Goal: Information Seeking & Learning: Learn about a topic

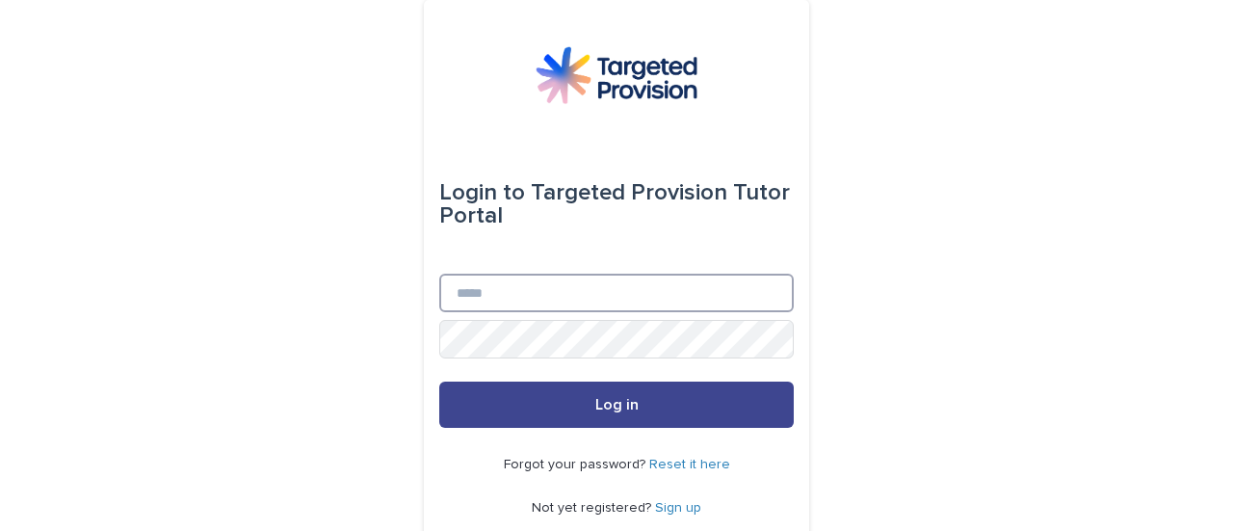
type input "**********"
click at [604, 408] on span "Log in" at bounding box center [616, 404] width 43 height 15
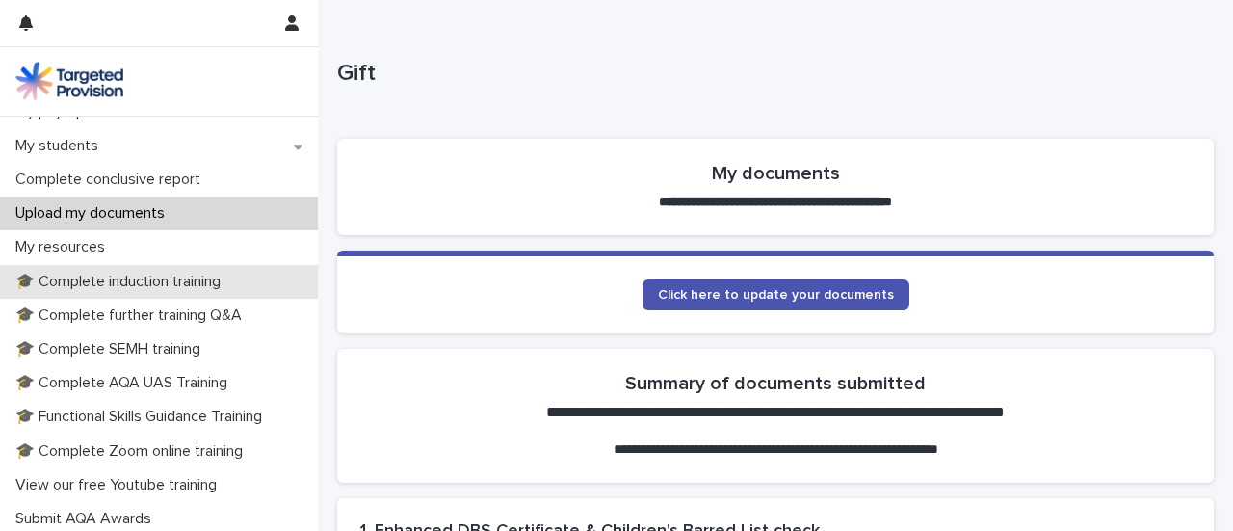
scroll to position [385, 0]
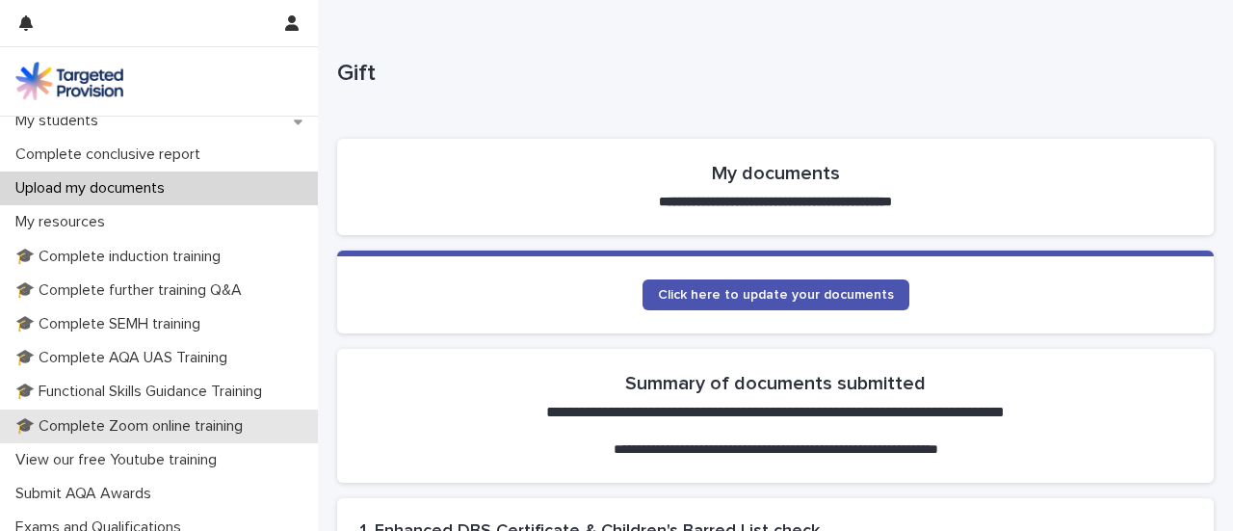
click at [212, 427] on p "🎓 Complete Zoom online training" at bounding box center [133, 426] width 250 height 18
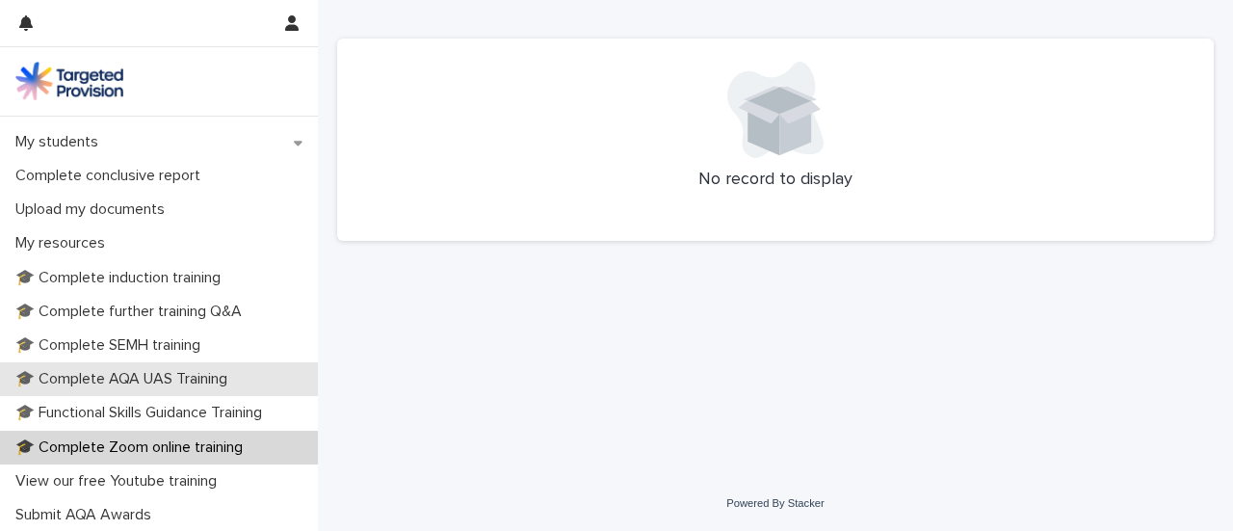
scroll to position [385, 0]
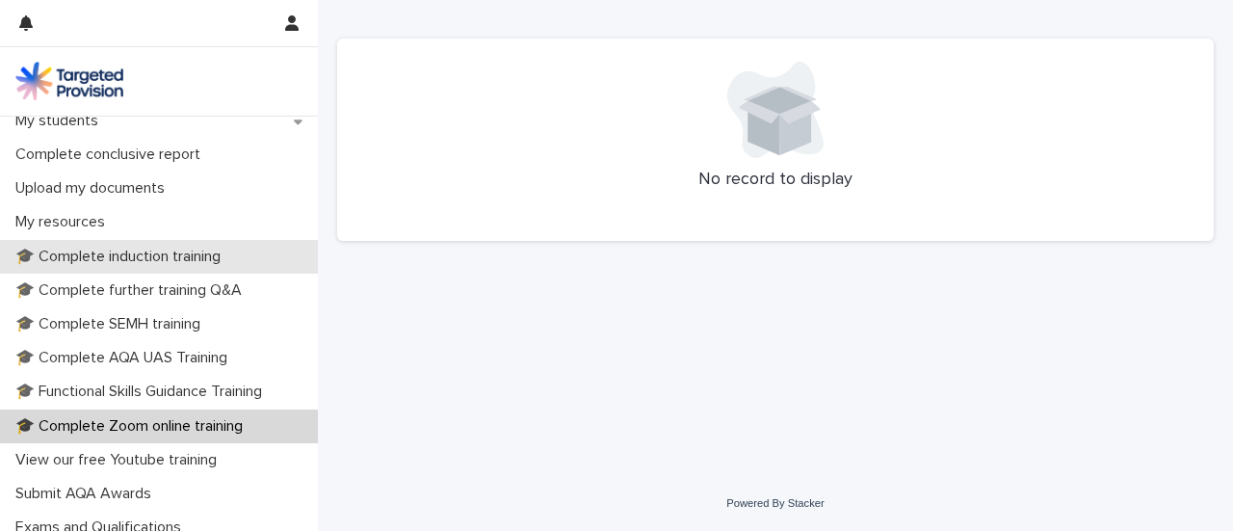
click at [168, 250] on p "🎓 Complete induction training" at bounding box center [122, 257] width 228 height 18
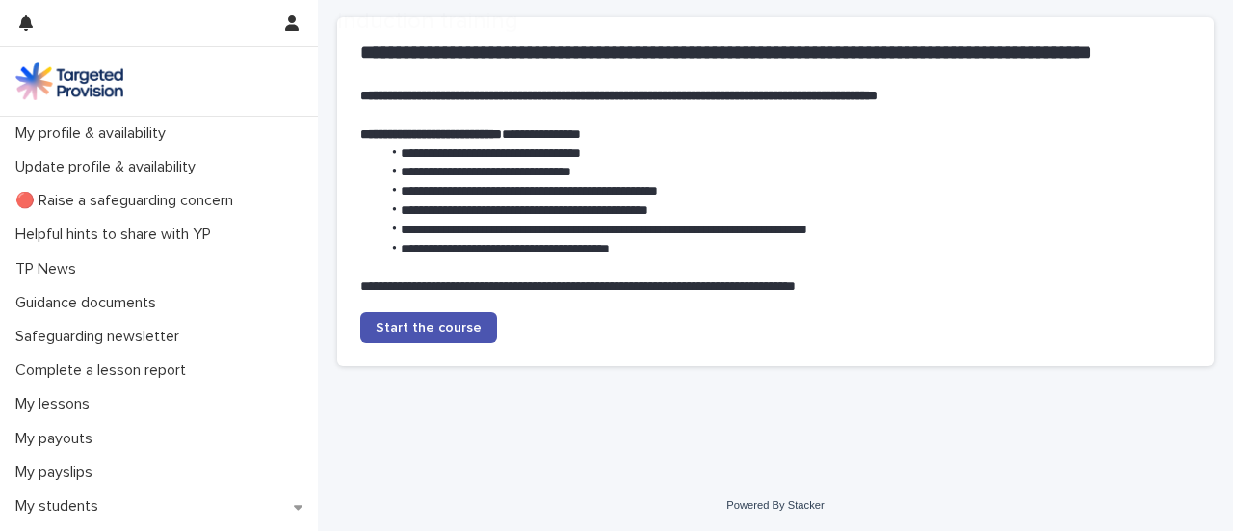
scroll to position [123, 0]
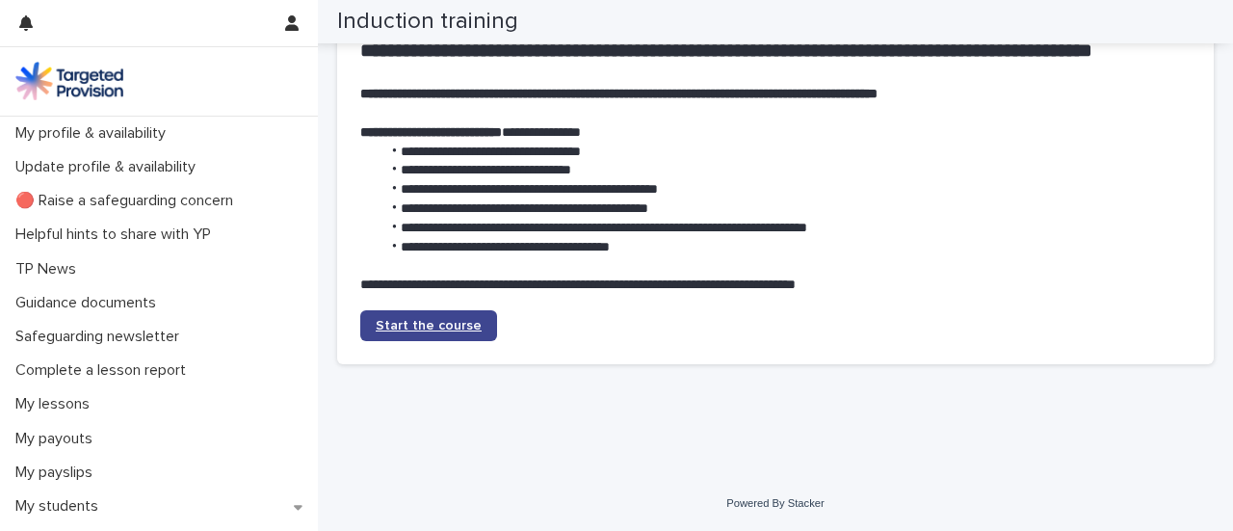
click at [444, 320] on span "Start the course" at bounding box center [429, 325] width 106 height 13
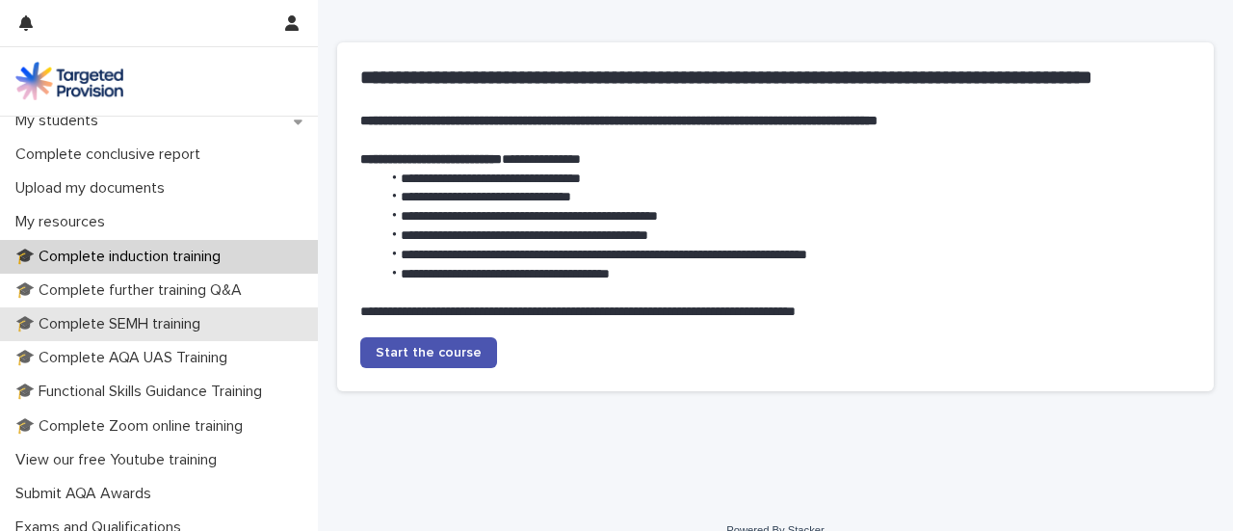
scroll to position [482, 0]
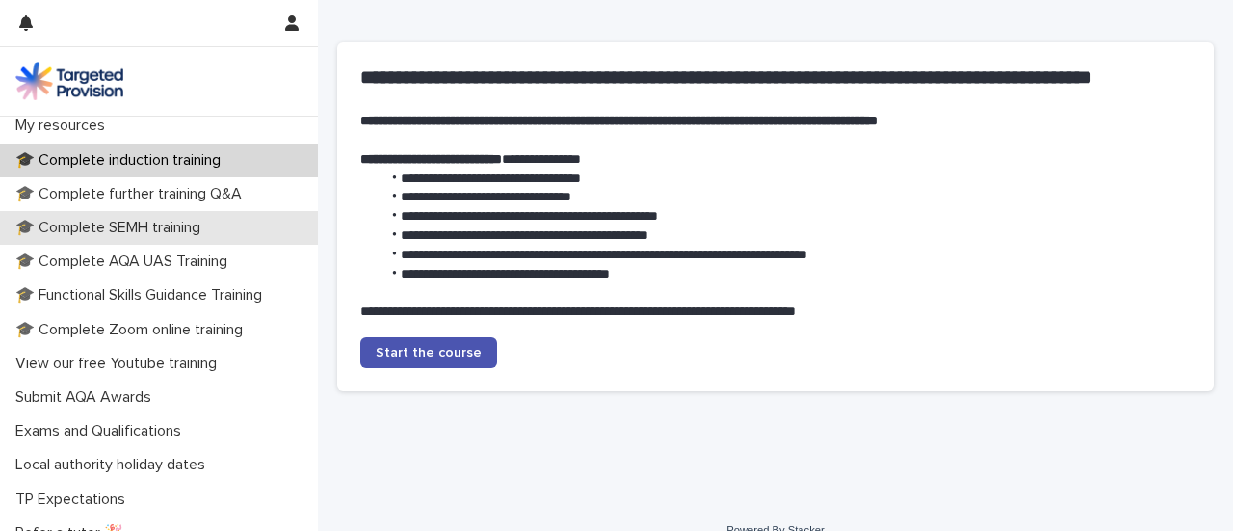
click at [152, 228] on p "🎓 Complete SEMH training" at bounding box center [112, 228] width 208 height 18
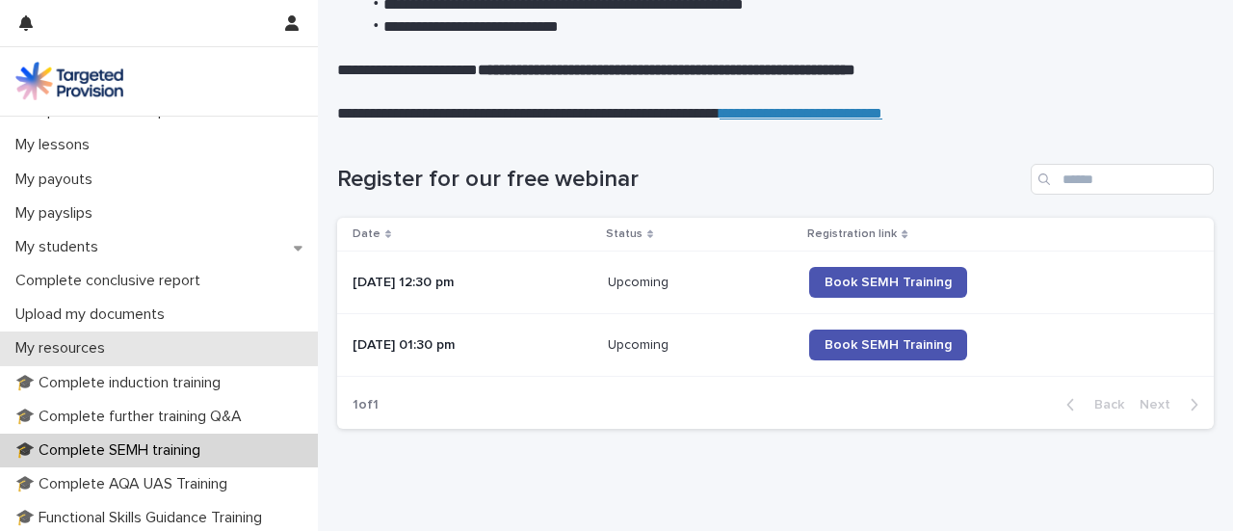
scroll to position [289, 0]
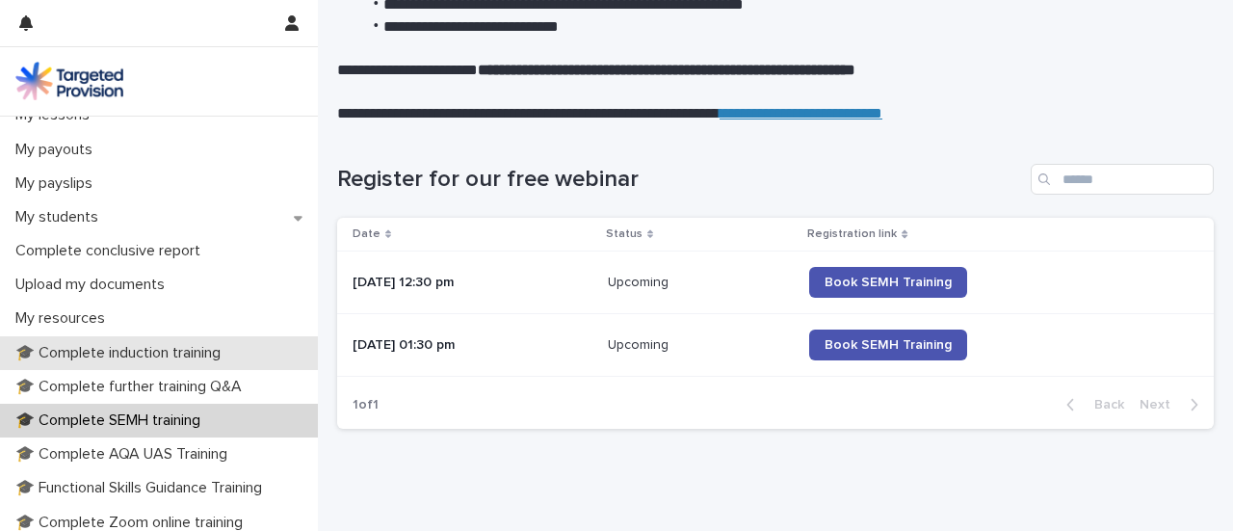
click at [210, 357] on p "🎓 Complete induction training" at bounding box center [122, 353] width 228 height 18
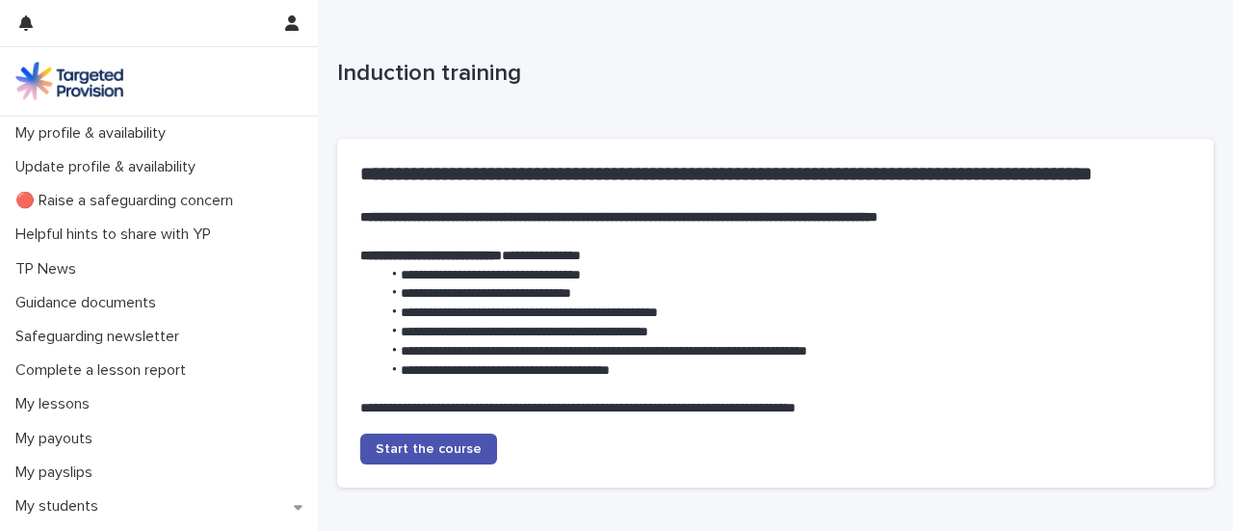
scroll to position [96, 0]
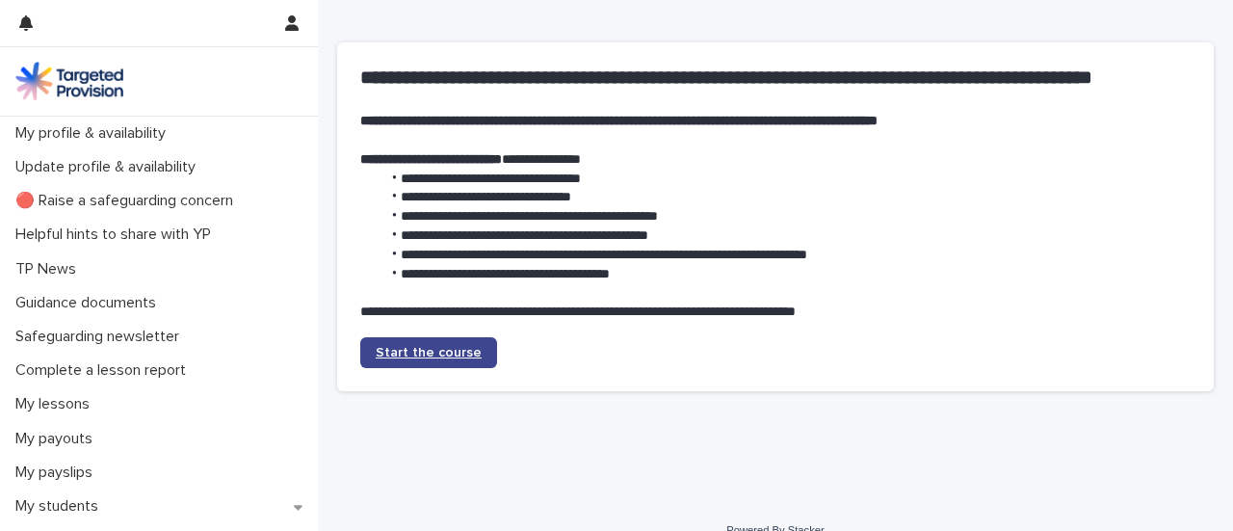
click at [436, 359] on span "Start the course" at bounding box center [429, 352] width 106 height 13
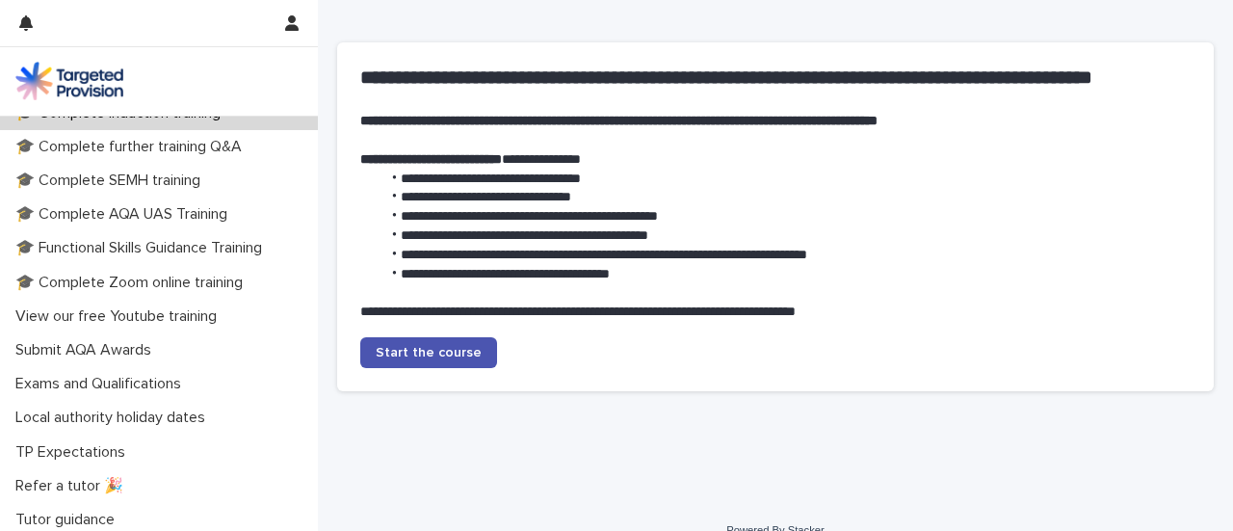
scroll to position [568, 0]
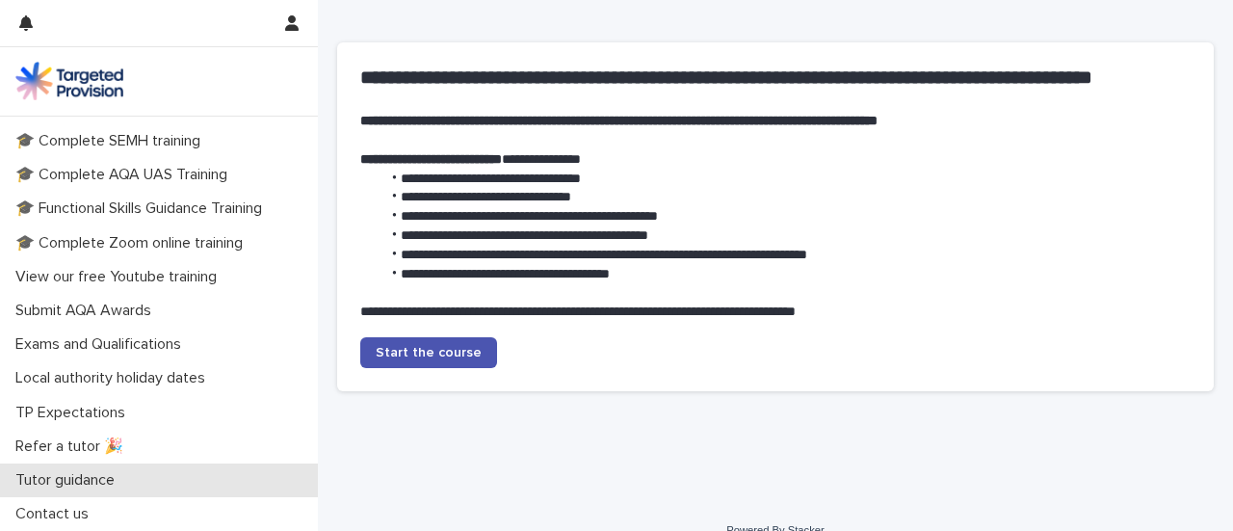
click at [54, 481] on p "Tutor guidance" at bounding box center [69, 480] width 122 height 18
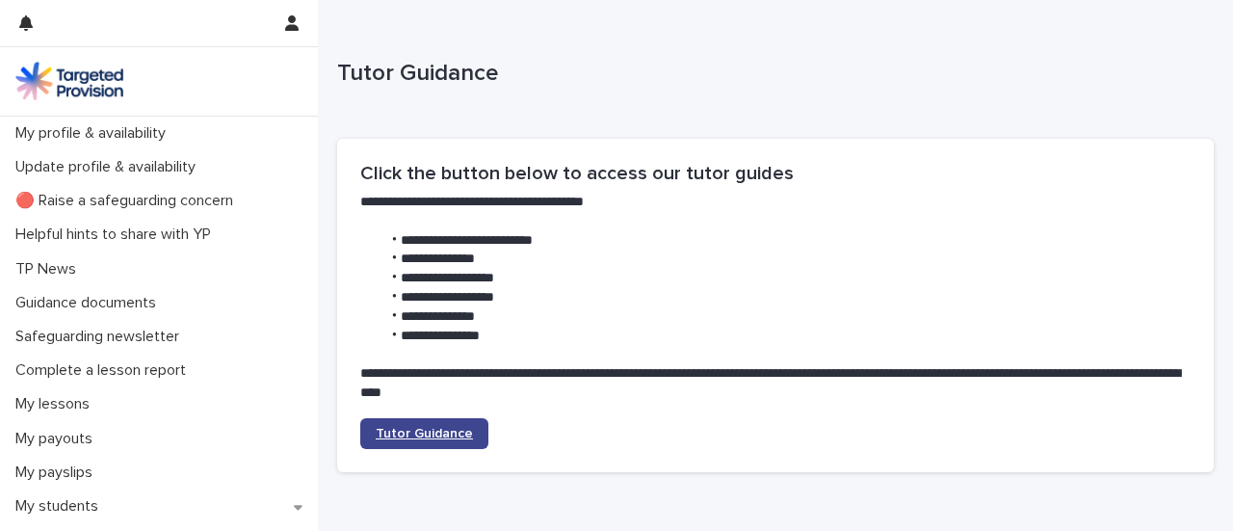
click at [406, 441] on link "Tutor Guidance" at bounding box center [424, 433] width 128 height 31
